Goal: Task Accomplishment & Management: Manage account settings

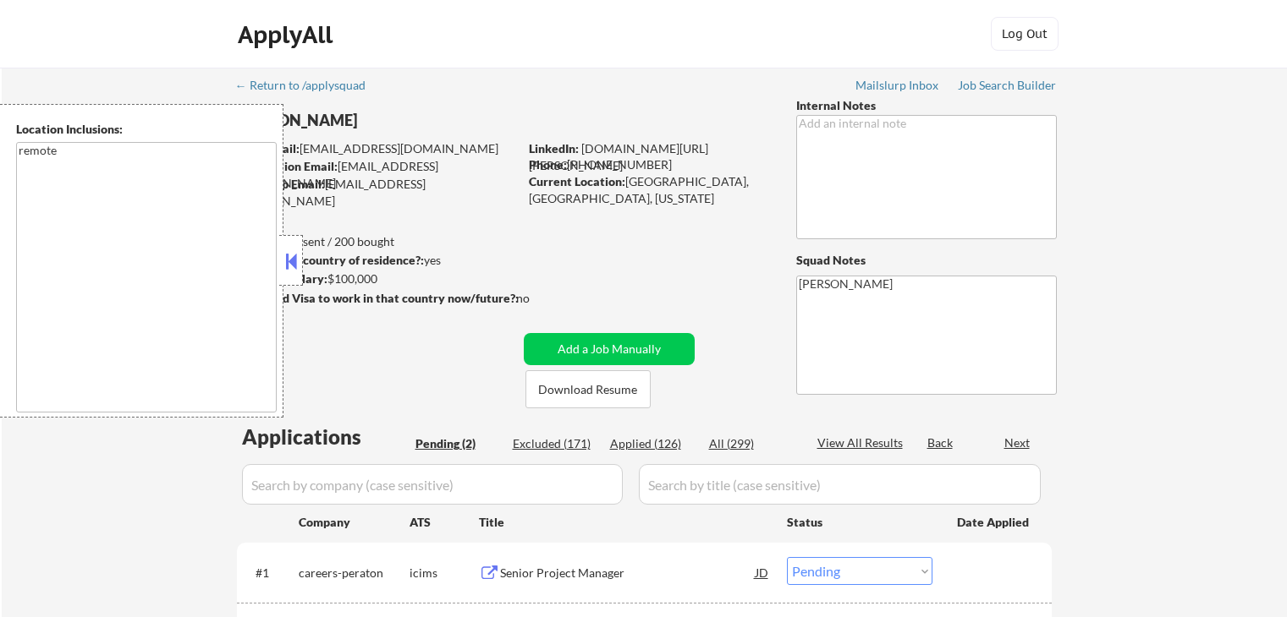
select select ""pending""
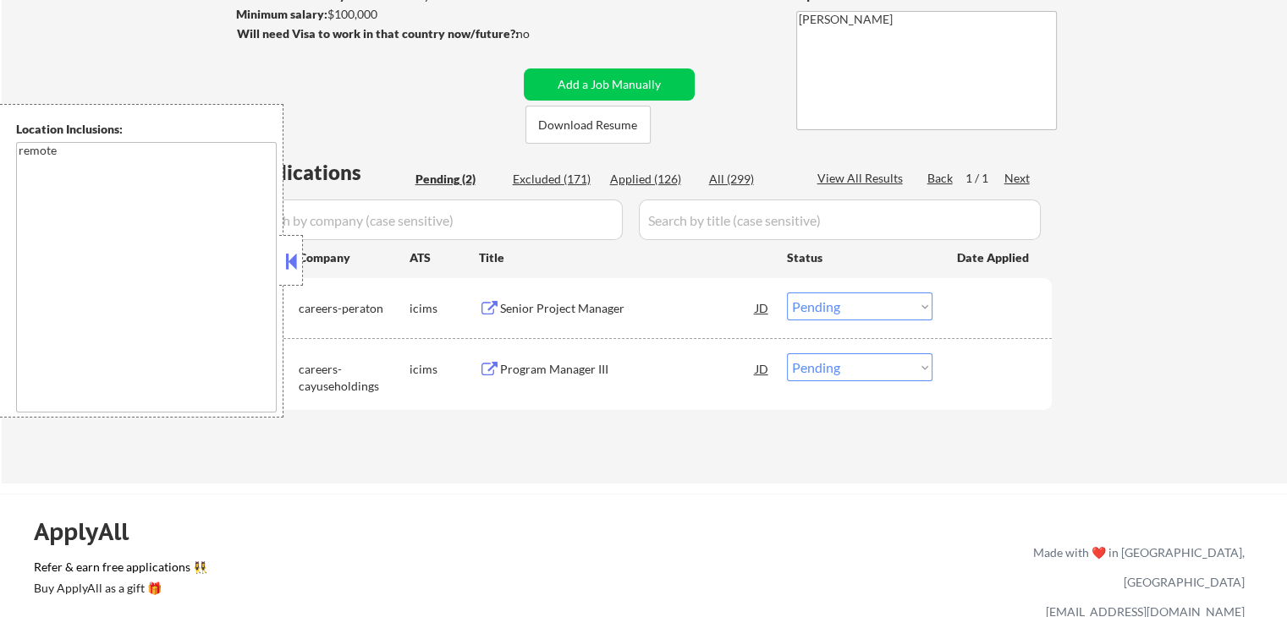
scroll to position [338, 0]
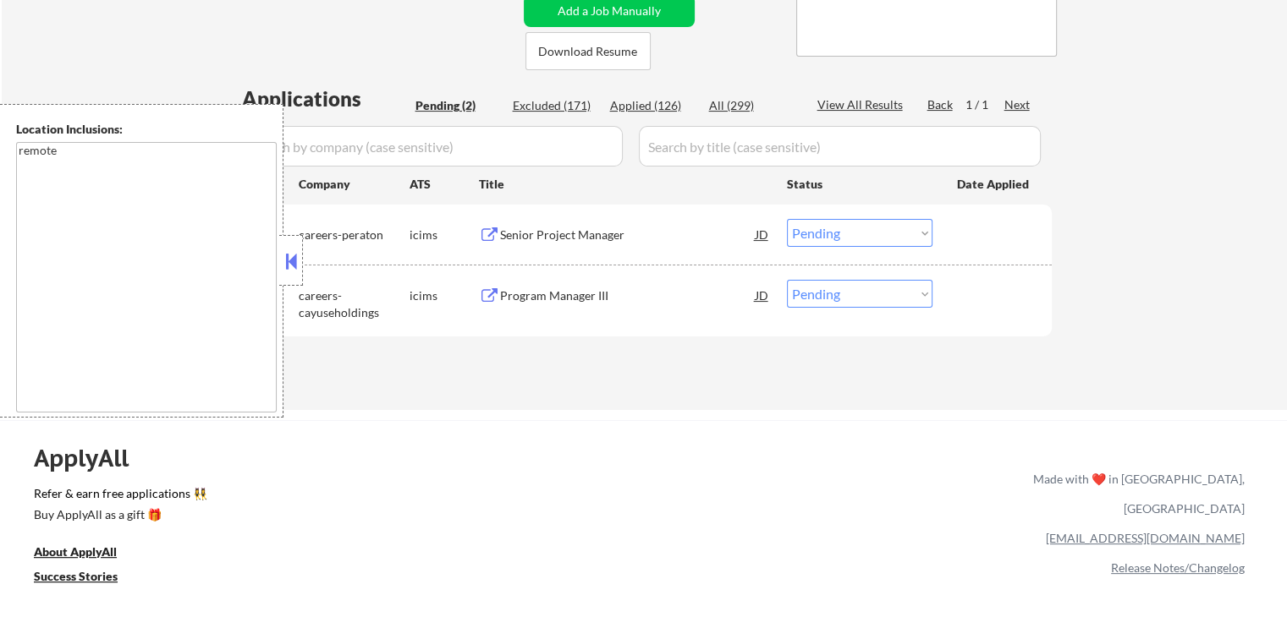
click at [1228, 178] on div "← Return to /applysquad Mailslurp Inbox Job Search Builder [PERSON_NAME] User E…" at bounding box center [644, 69] width 1285 height 681
click at [610, 231] on div "Senior Project Manager" at bounding box center [627, 235] width 255 height 17
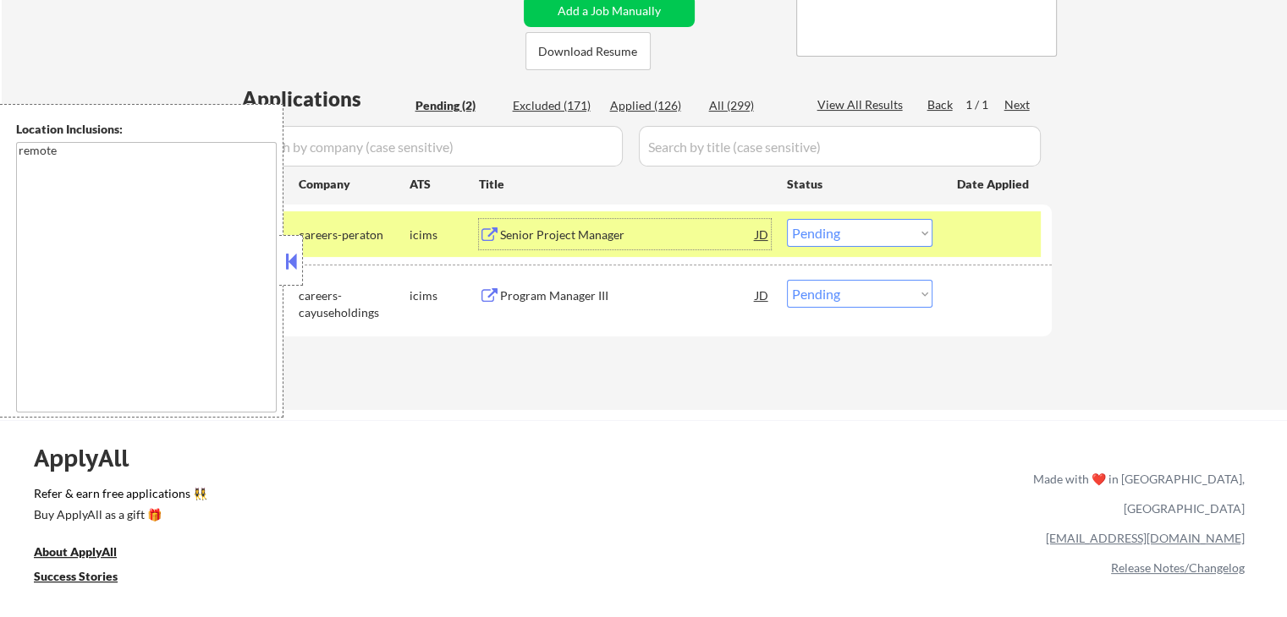
click at [624, 290] on div "Program Manager III" at bounding box center [627, 296] width 255 height 17
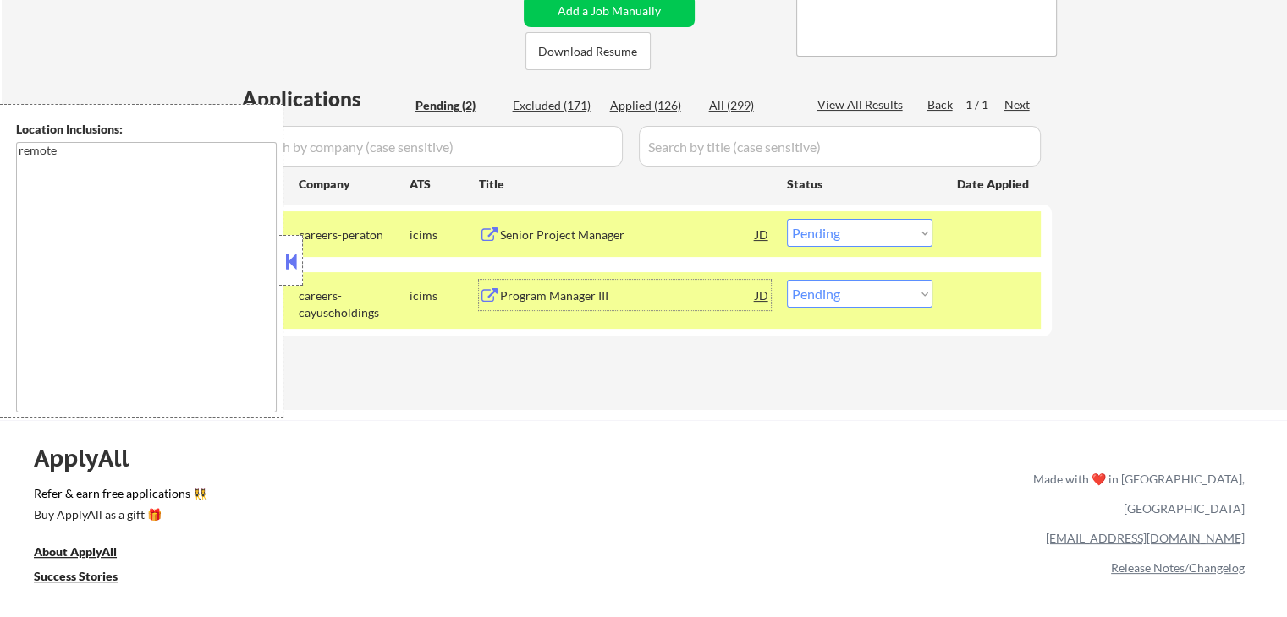
click at [871, 299] on select "Choose an option... Pending Applied Excluded (Questions) Excluded (Expired) Exc…" at bounding box center [859, 294] width 145 height 28
select select ""excluded__expired_""
click at [787, 280] on select "Choose an option... Pending Applied Excluded (Questions) Excluded (Expired) Exc…" at bounding box center [859, 294] width 145 height 28
click at [862, 397] on div "← Return to /applysquad Mailslurp Inbox Job Search Builder [PERSON_NAME] User E…" at bounding box center [644, 69] width 1285 height 681
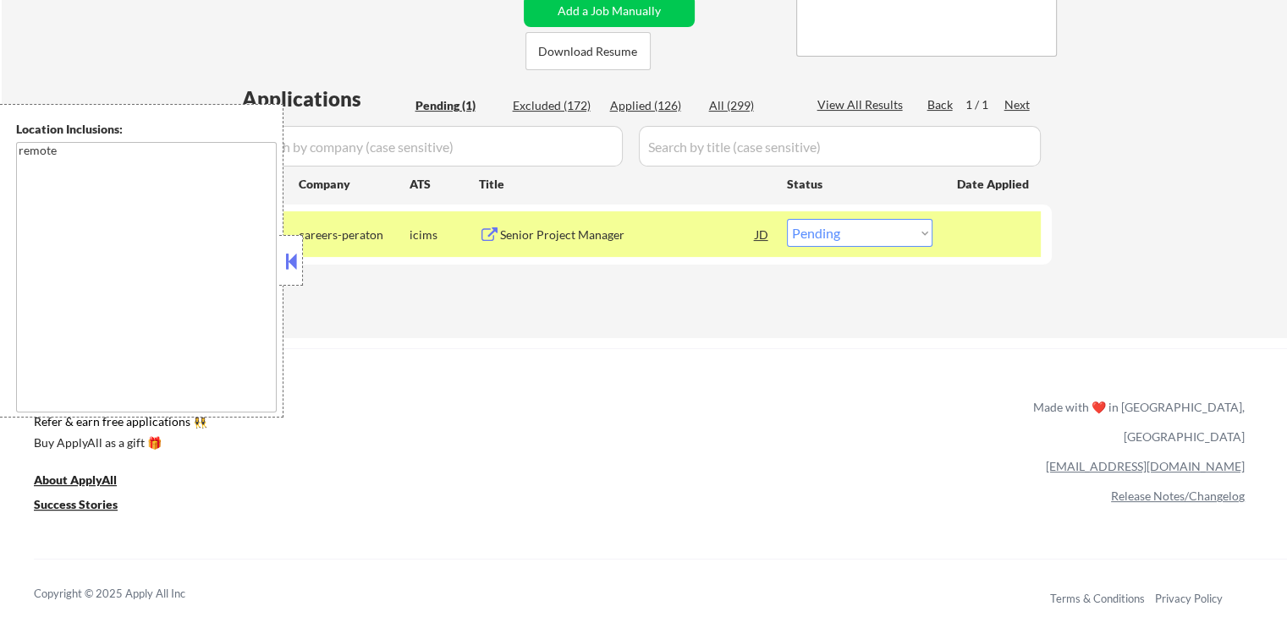
drag, startPoint x: 846, startPoint y: 224, endPoint x: 842, endPoint y: 243, distance: 19.1
click at [846, 227] on select "Choose an option... Pending Applied Excluded (Questions) Excluded (Expired) Exc…" at bounding box center [859, 233] width 145 height 28
click at [787, 219] on select "Choose an option... Pending Applied Excluded (Questions) Excluded (Expired) Exc…" at bounding box center [859, 233] width 145 height 28
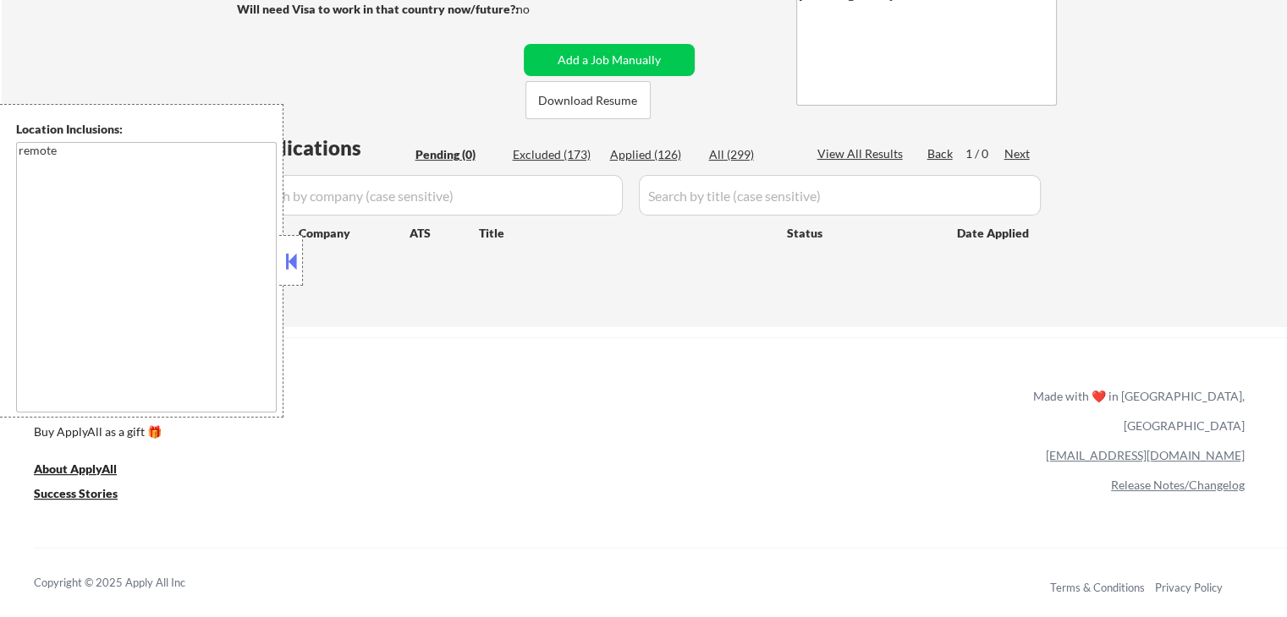
scroll to position [0, 0]
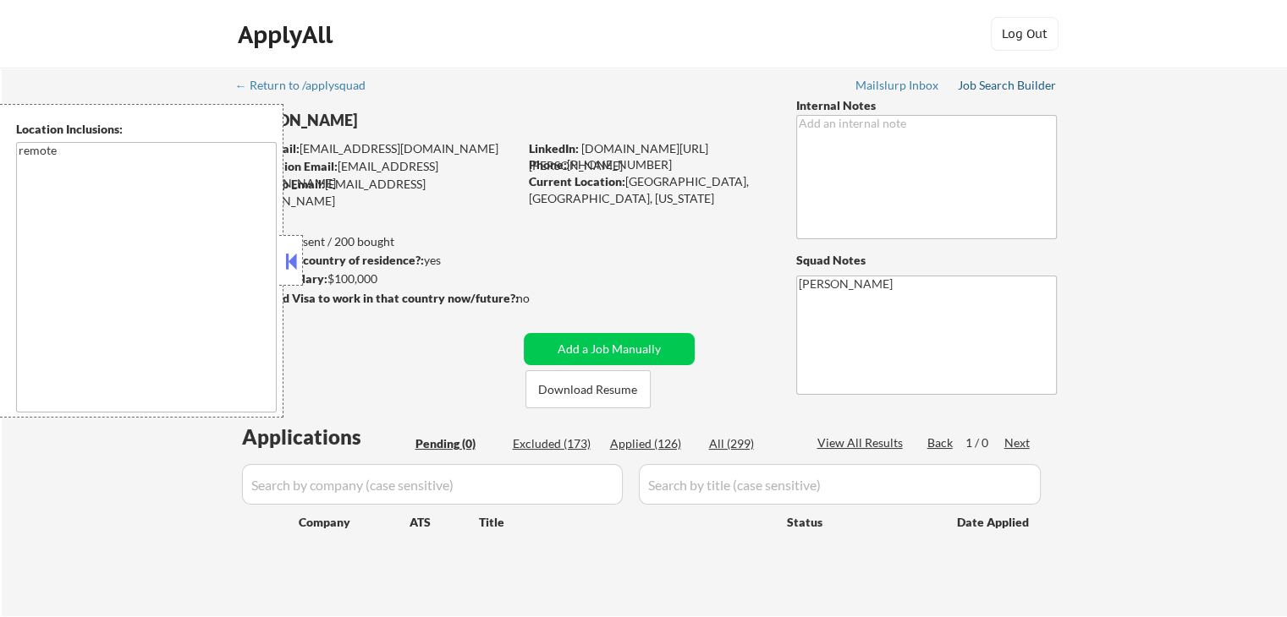
click at [1001, 82] on div "Job Search Builder" at bounding box center [1006, 86] width 99 height 12
select select ""pending""
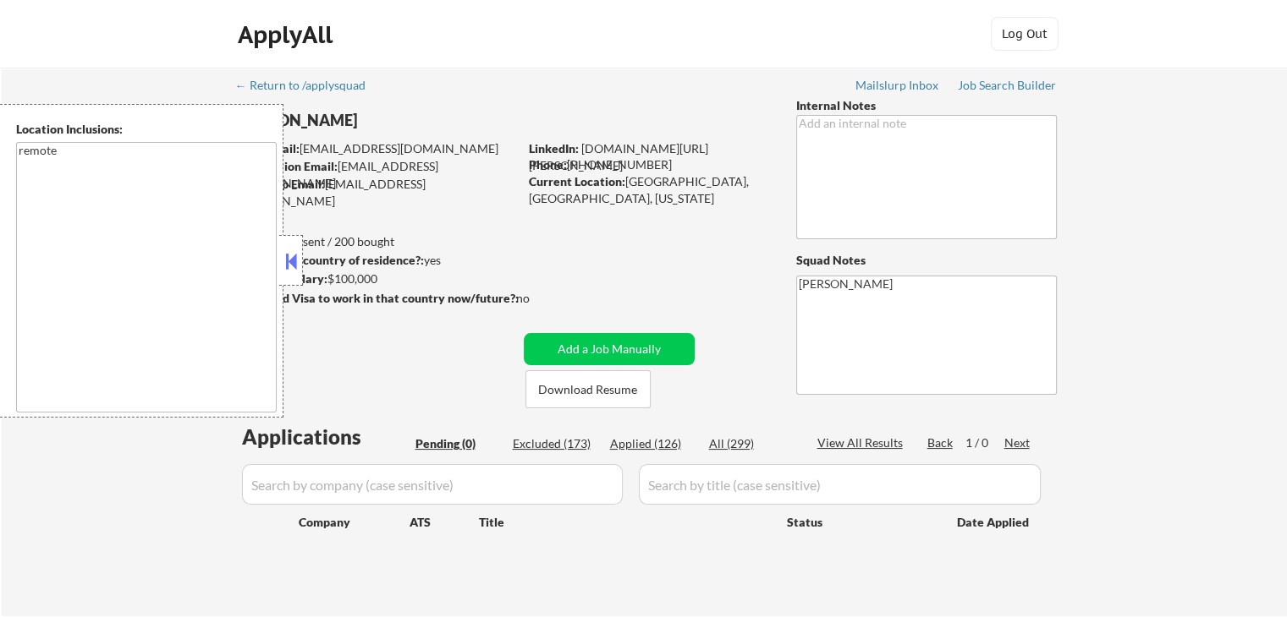
select select ""pending""
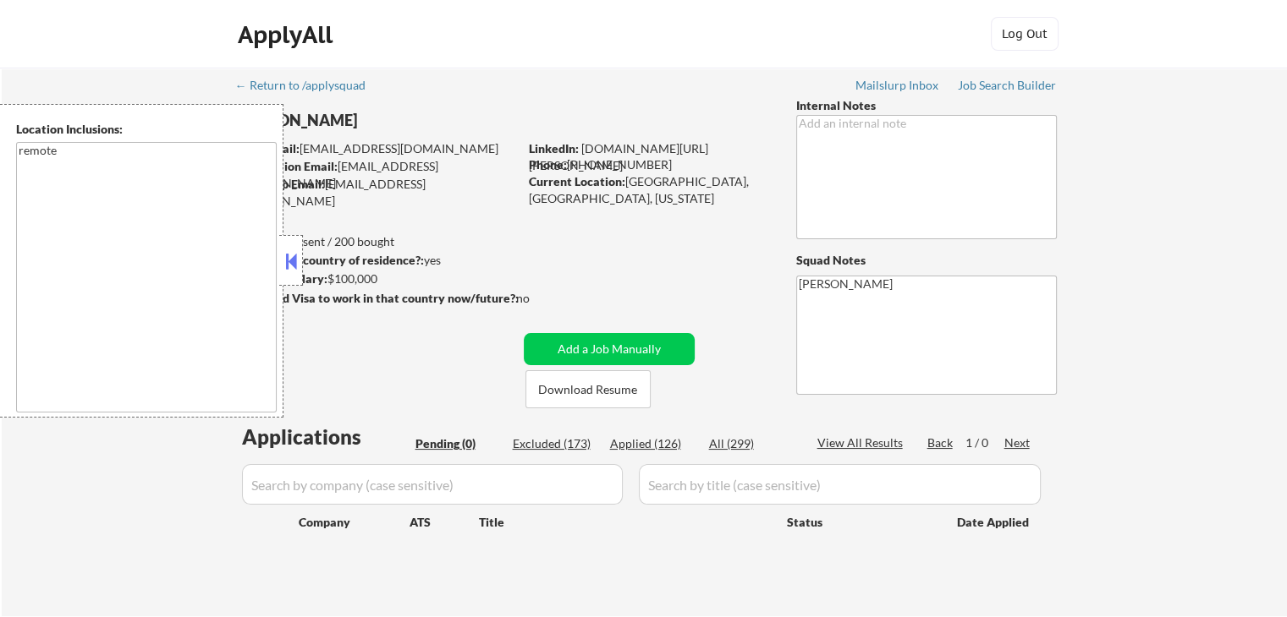
select select ""pending""
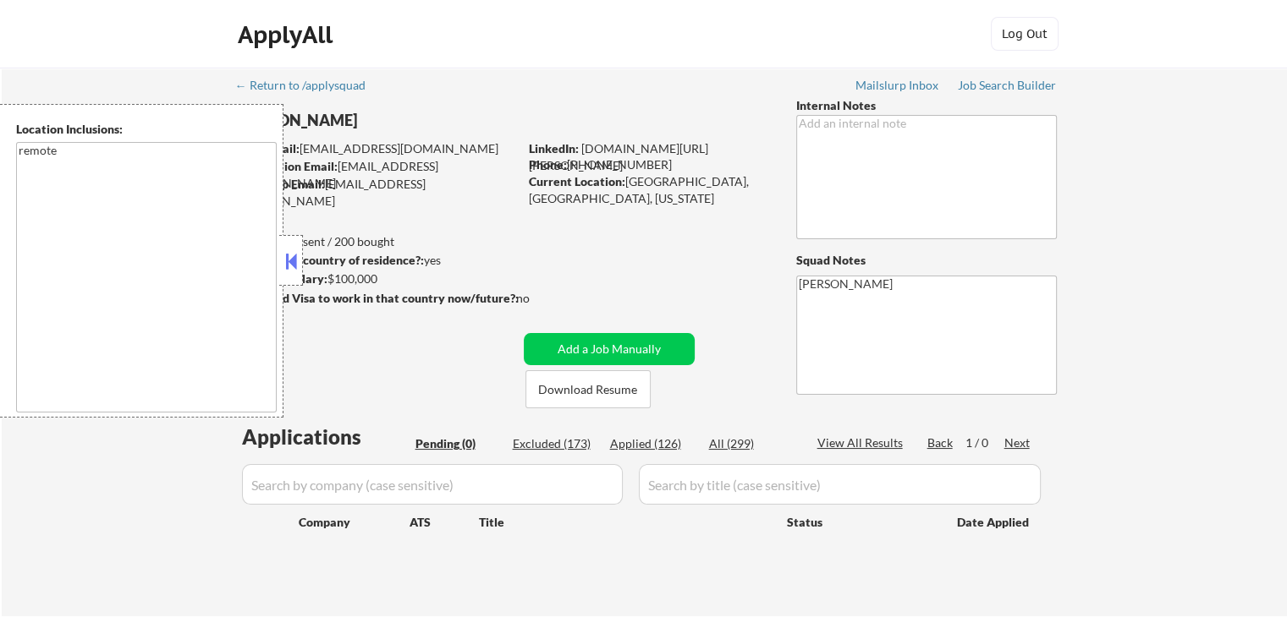
select select ""pending""
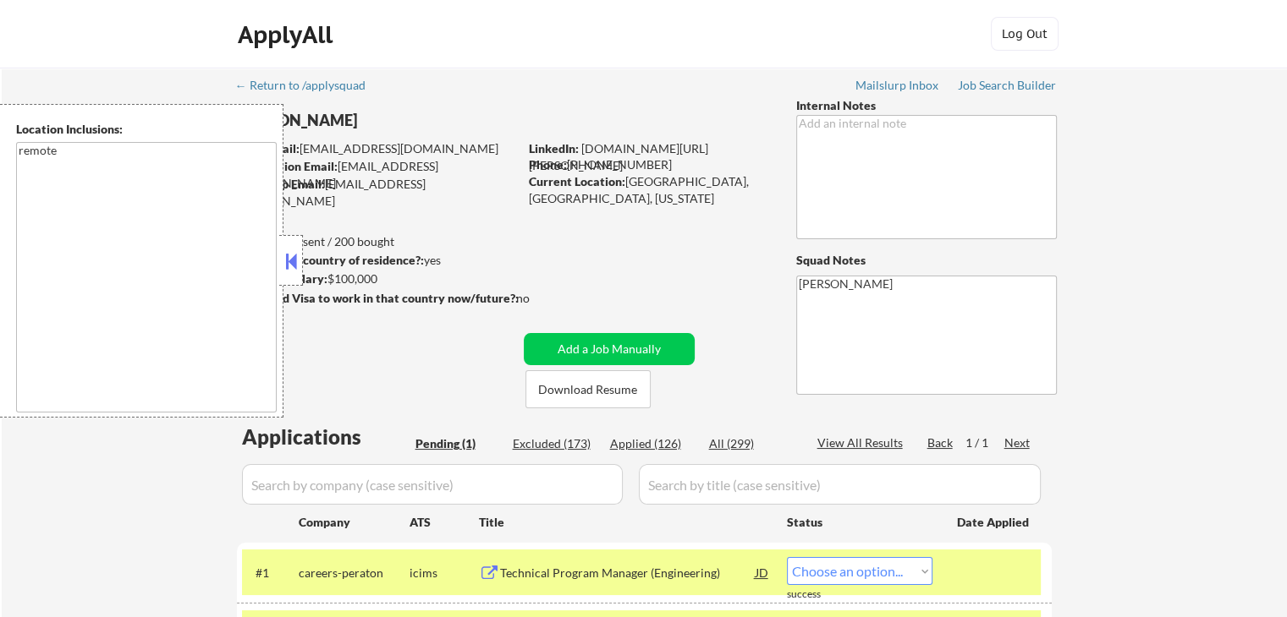
select select ""pending""
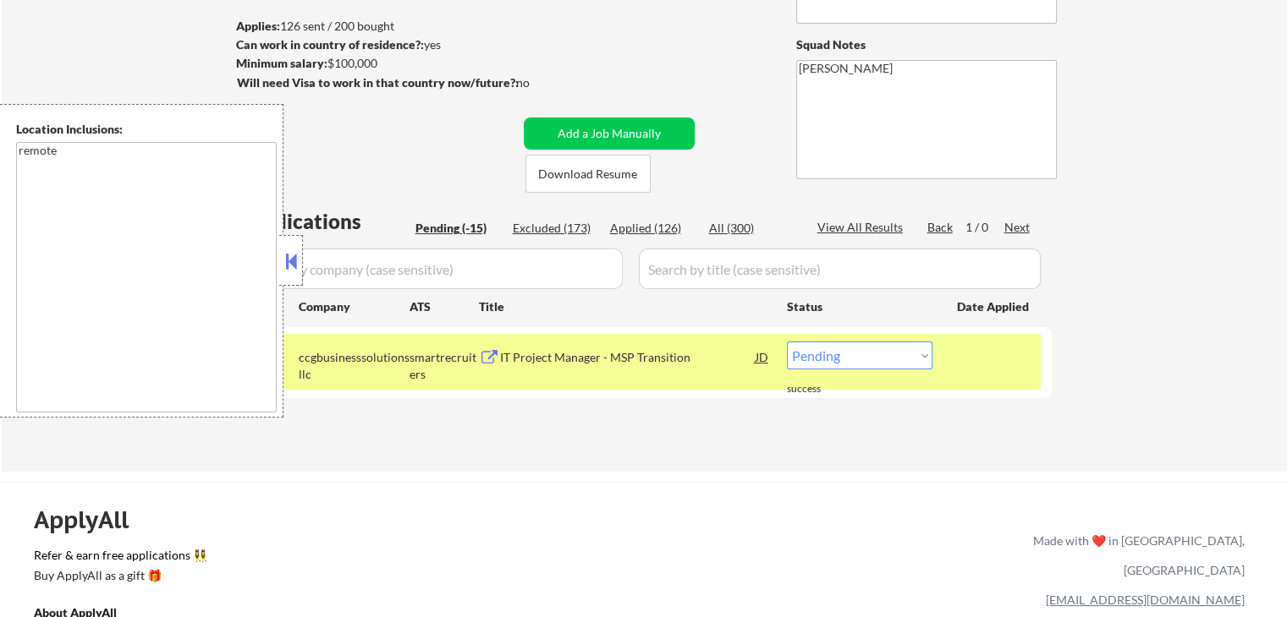
scroll to position [254, 0]
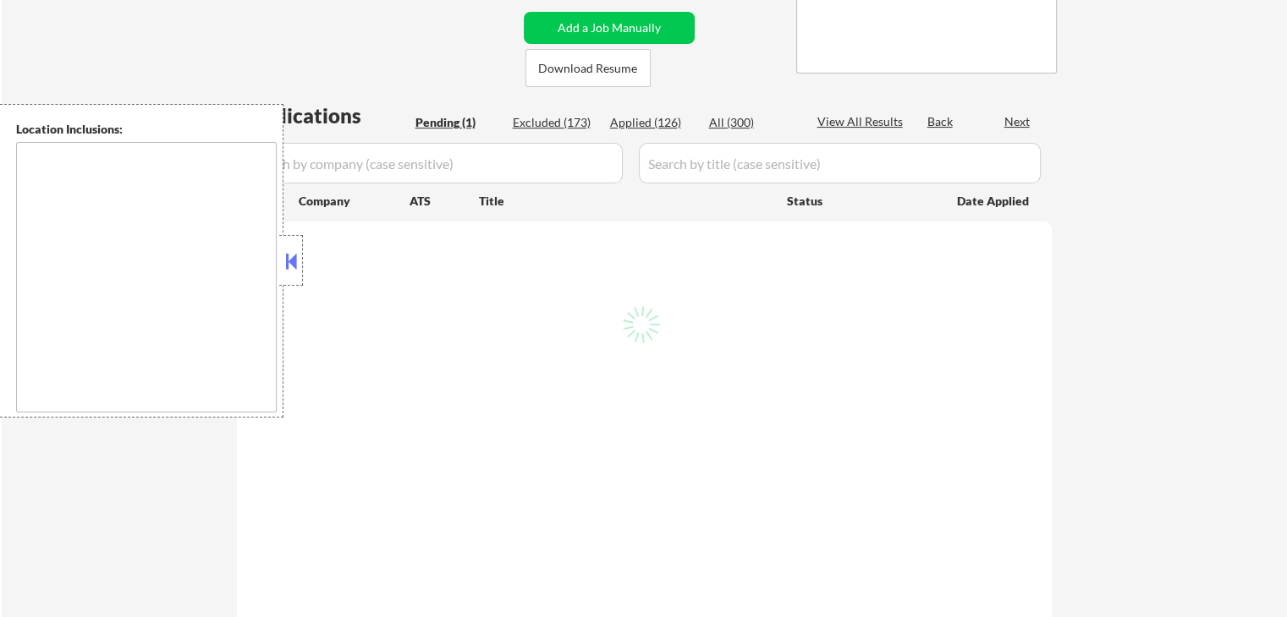
scroll to position [254, 0]
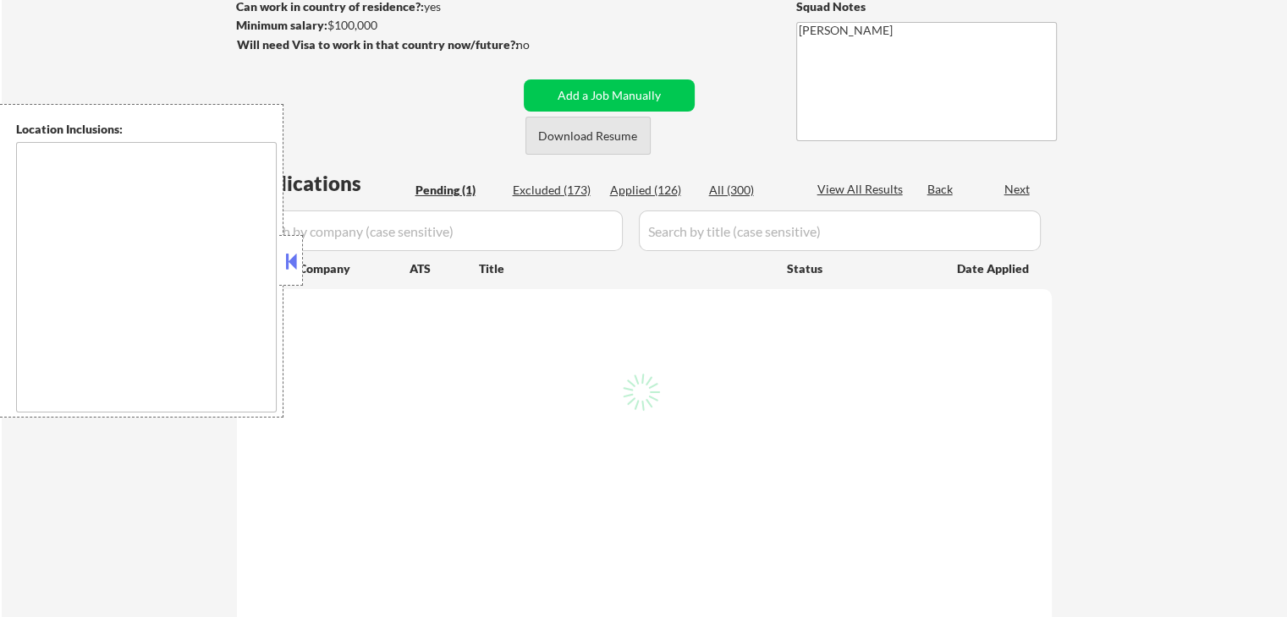
select select ""pending""
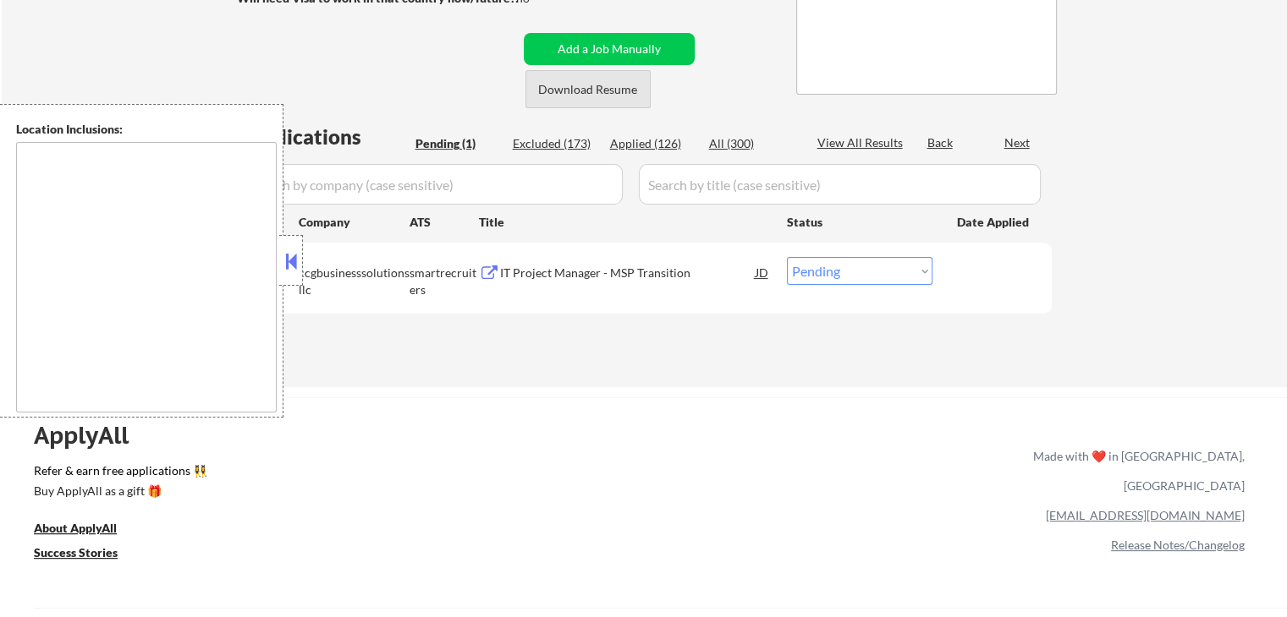
type textarea "remote"
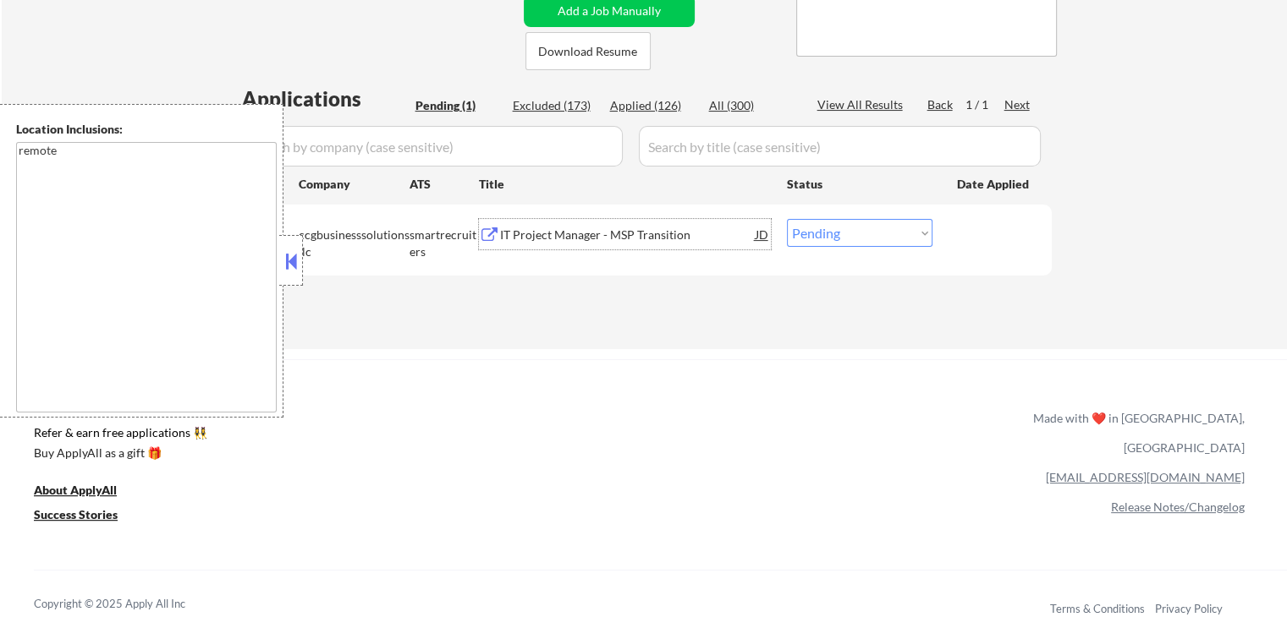
click at [615, 235] on div "IT Project Manager - MSP Transition" at bounding box center [627, 235] width 255 height 17
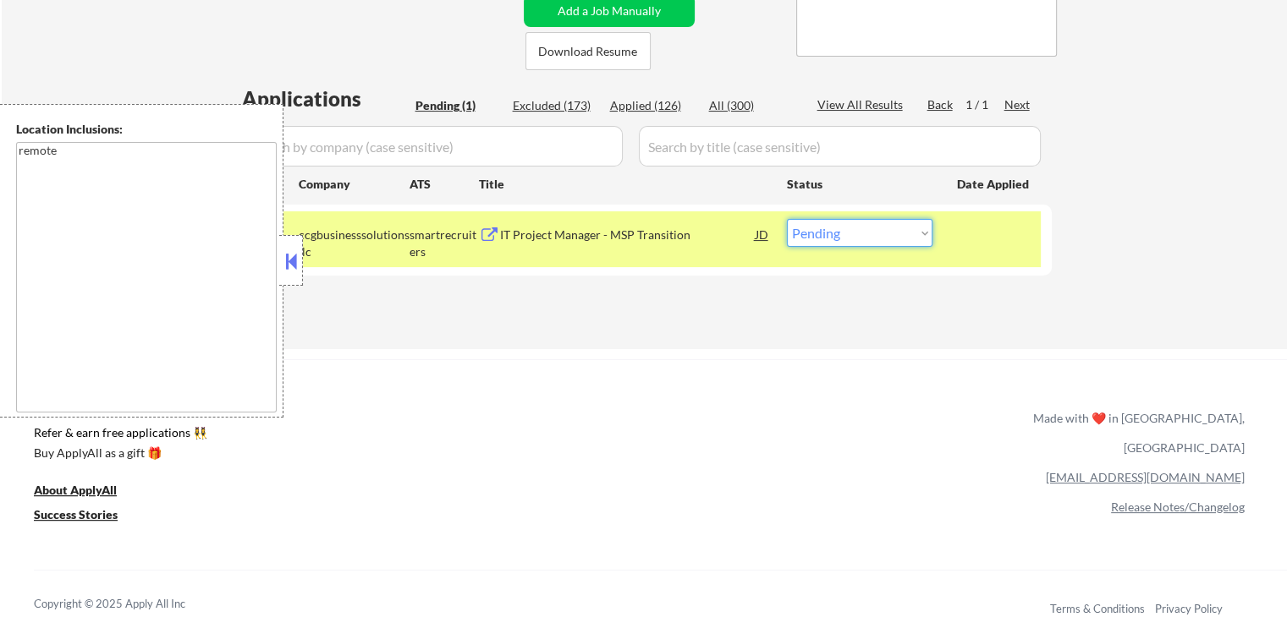
drag, startPoint x: 842, startPoint y: 228, endPoint x: 840, endPoint y: 244, distance: 16.3
click at [841, 237] on select "Choose an option... Pending Applied Excluded (Questions) Excluded (Expired) Exc…" at bounding box center [859, 233] width 145 height 28
select select ""applied""
click at [787, 219] on select "Choose an option... Pending Applied Excluded (Questions) Excluded (Expired) Exc…" at bounding box center [859, 233] width 145 height 28
click at [770, 310] on div "Applications Pending (1) Excluded (173) Applied (126) All (300) View All Result…" at bounding box center [644, 201] width 815 height 233
